Goal: Check status

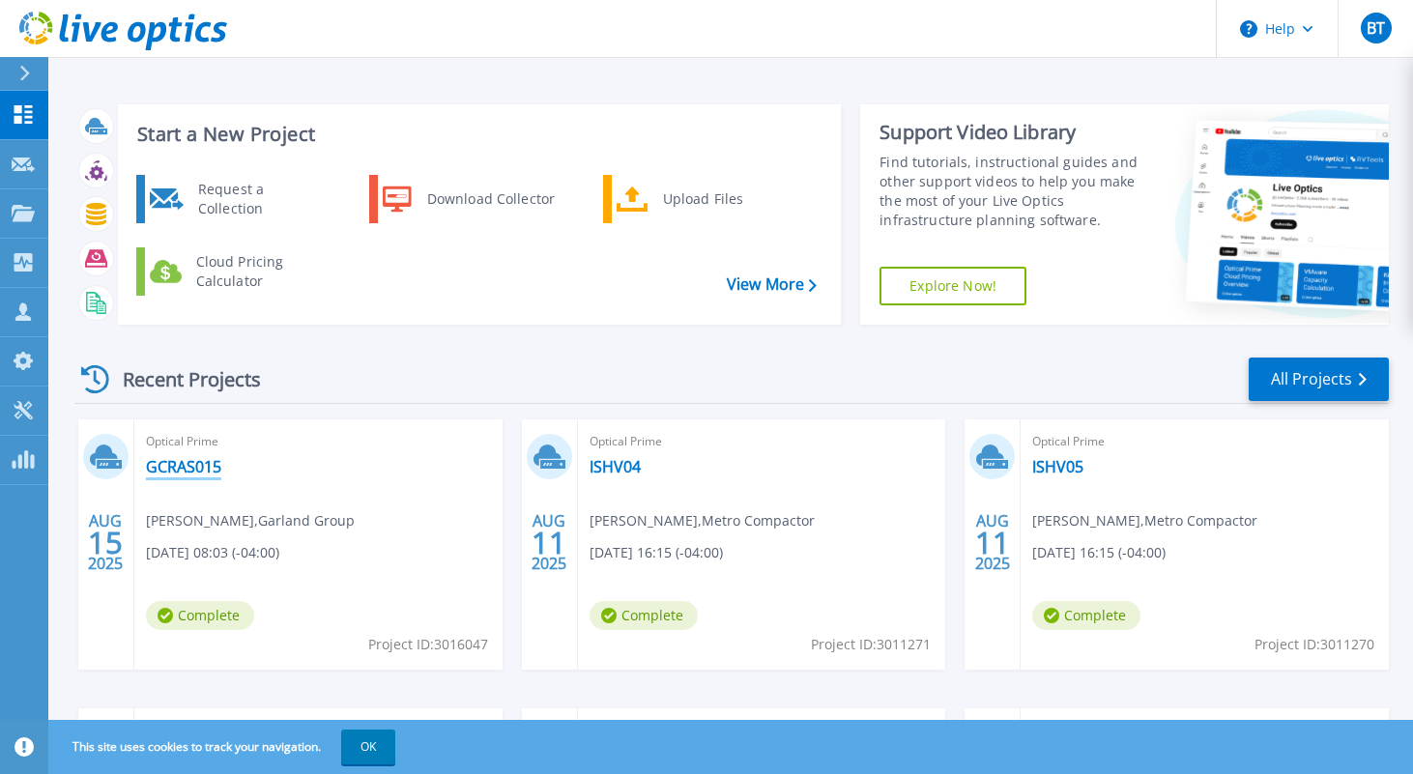
click at [185, 468] on link "GCRAS015" at bounding box center [183, 466] width 75 height 19
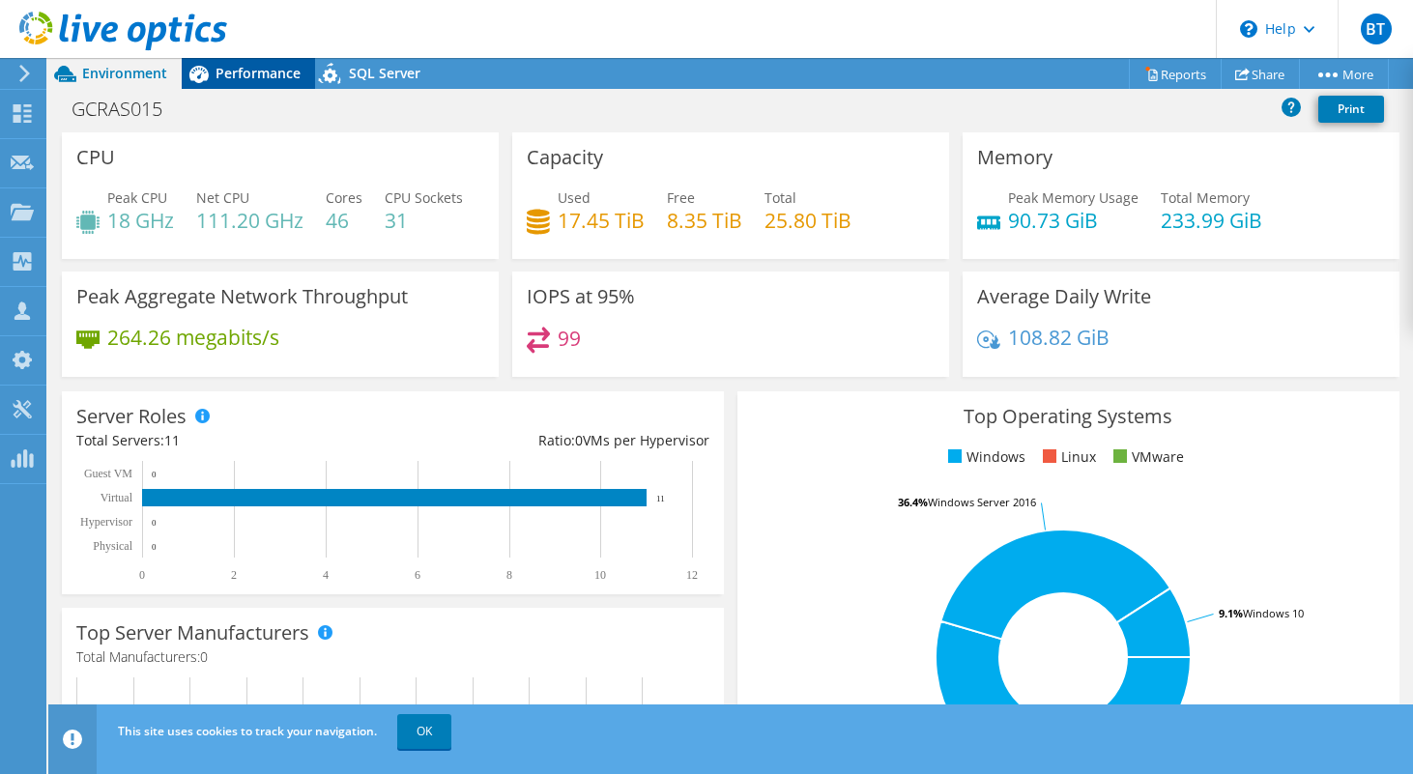
click at [220, 72] on span "Performance" at bounding box center [257, 73] width 85 height 18
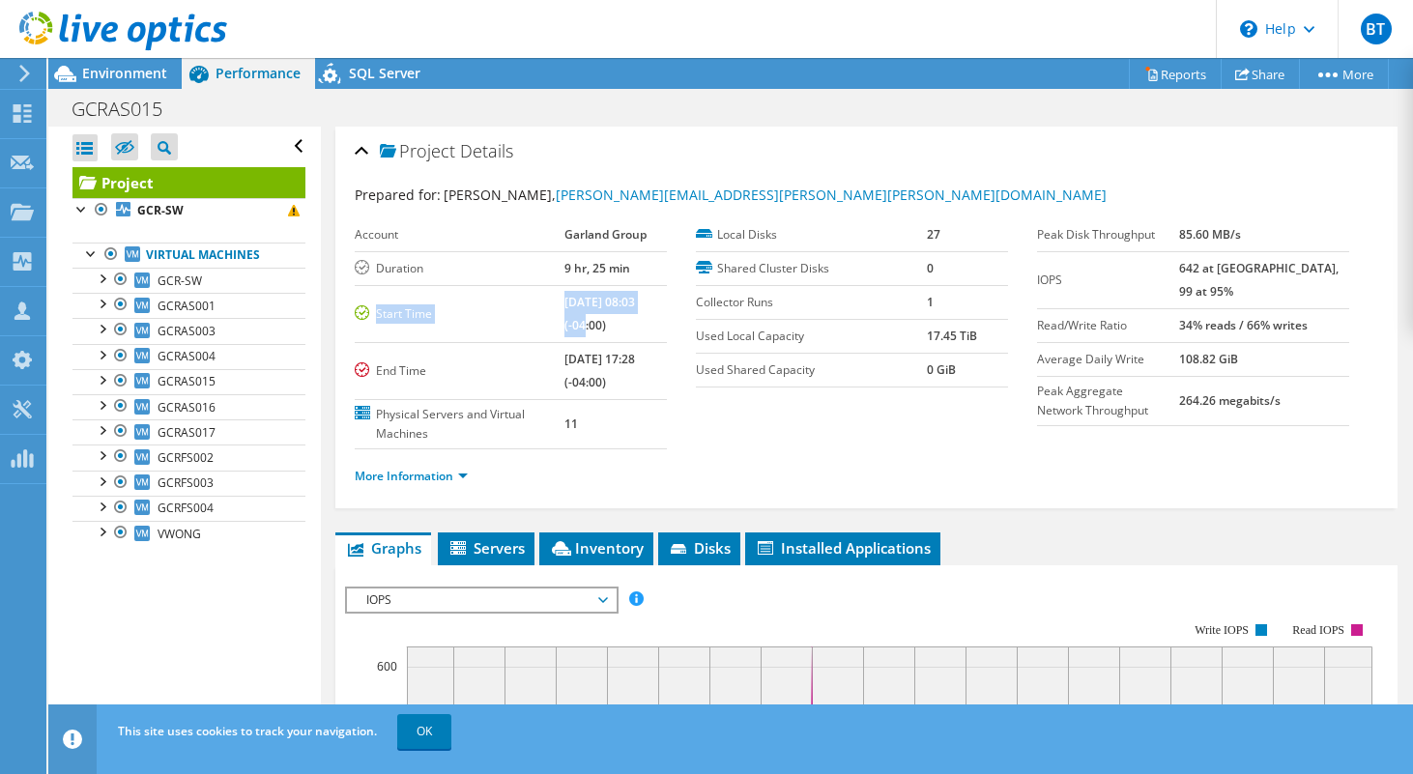
drag, startPoint x: 544, startPoint y: 300, endPoint x: 654, endPoint y: 300, distance: 110.1
click at [652, 300] on tr "Start Time 08/15/2025, 08:03 (-04:00)" at bounding box center [511, 313] width 312 height 57
click at [123, 74] on span "Environment" at bounding box center [124, 73] width 85 height 18
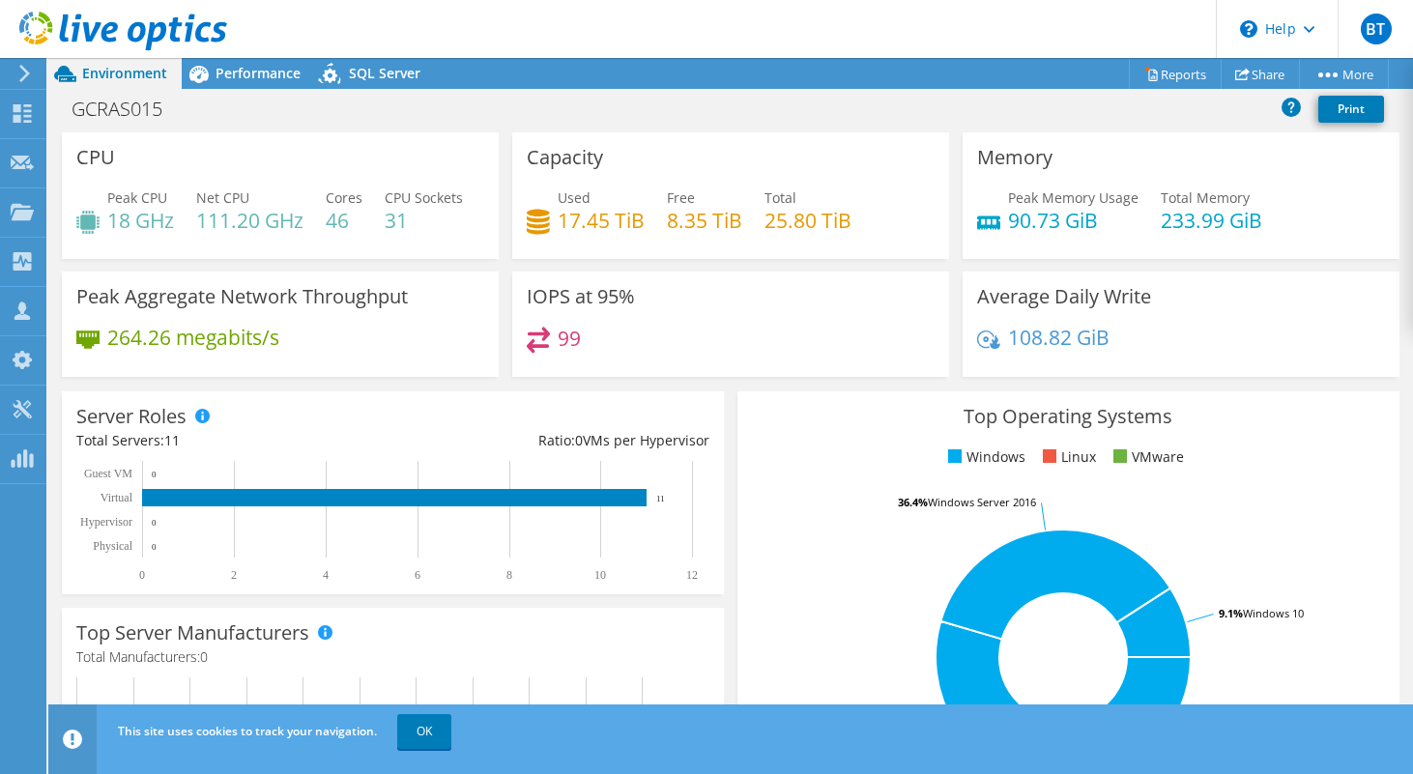
click at [24, 71] on use at bounding box center [24, 73] width 11 height 17
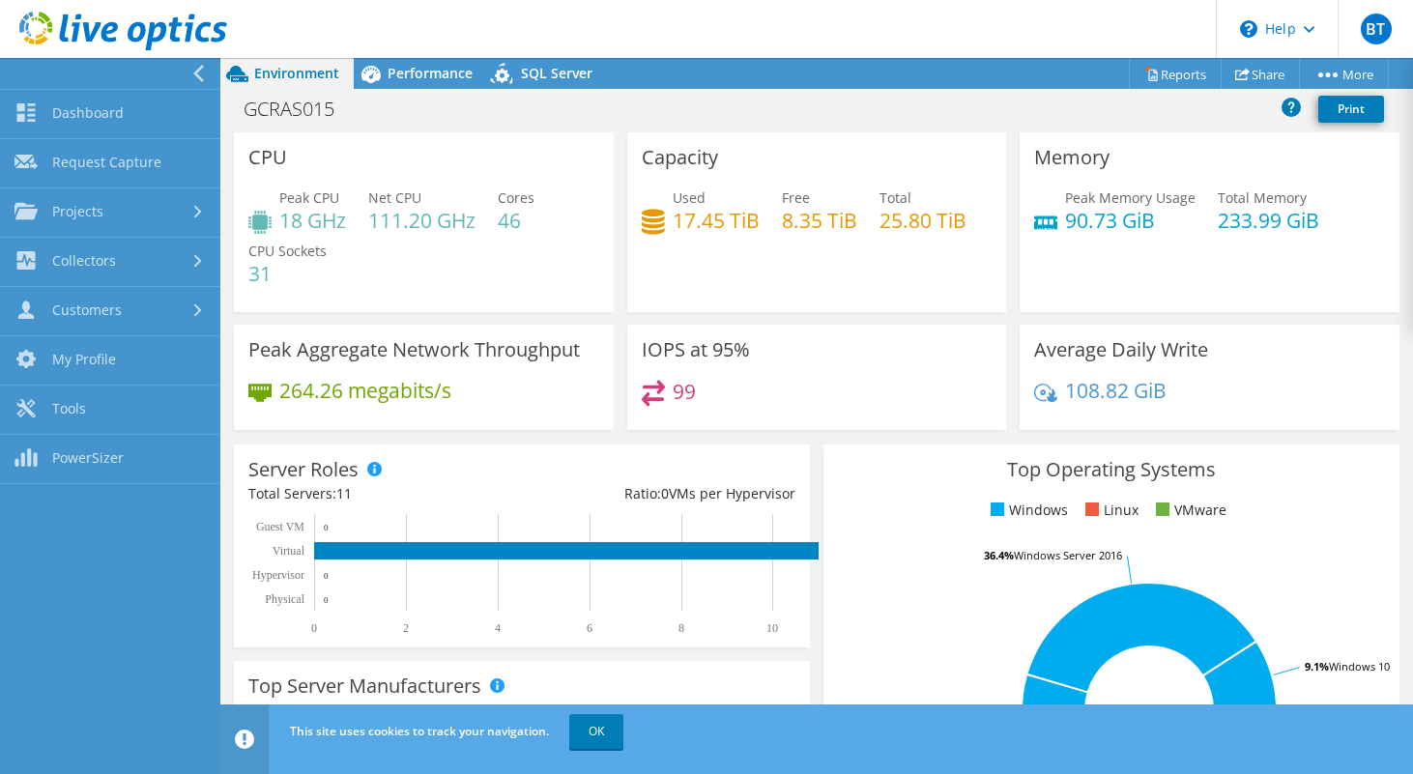
click at [82, 29] on icon at bounding box center [123, 32] width 208 height 40
